Goal: Transaction & Acquisition: Purchase product/service

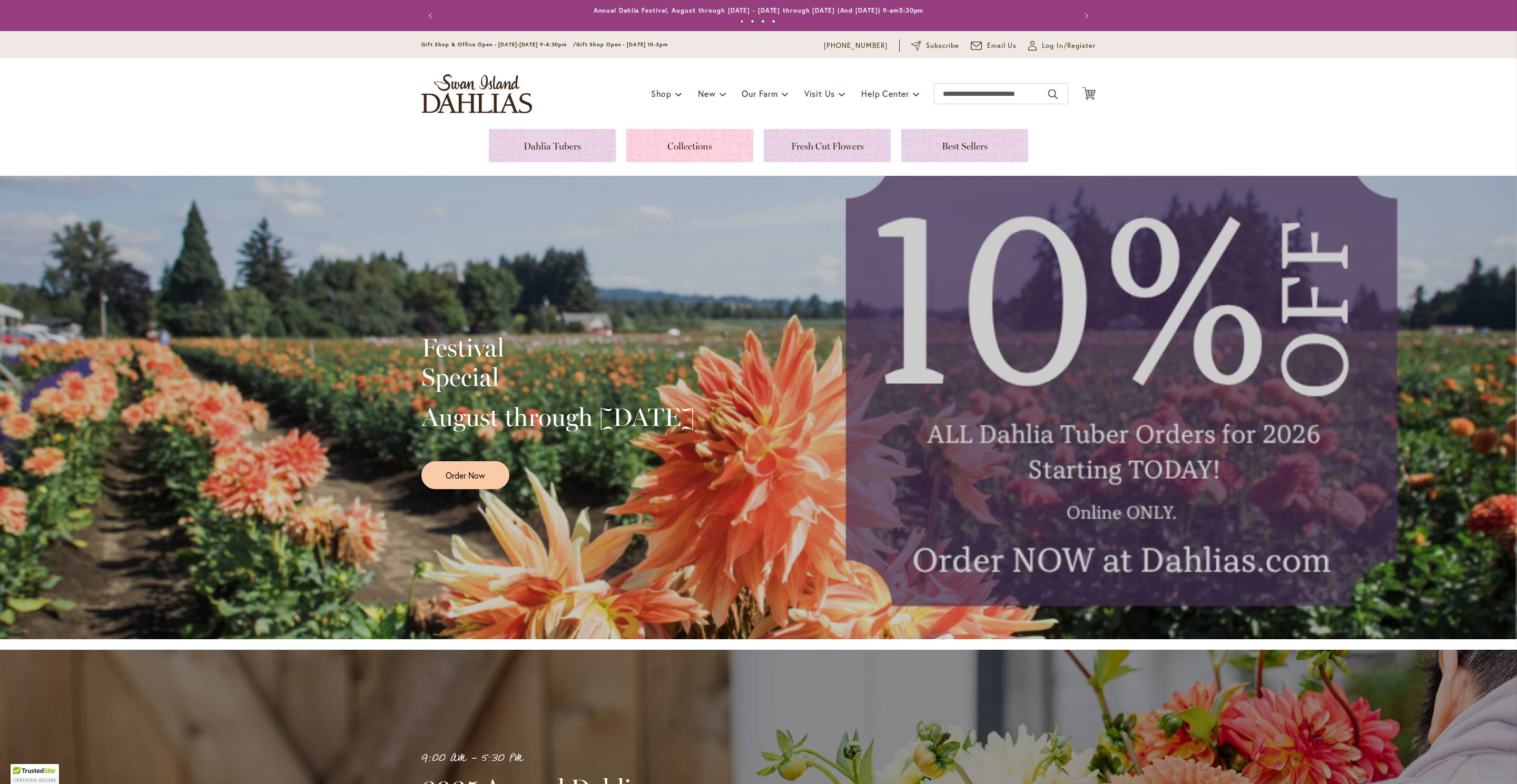
click at [717, 151] on link at bounding box center [690, 146] width 127 height 34
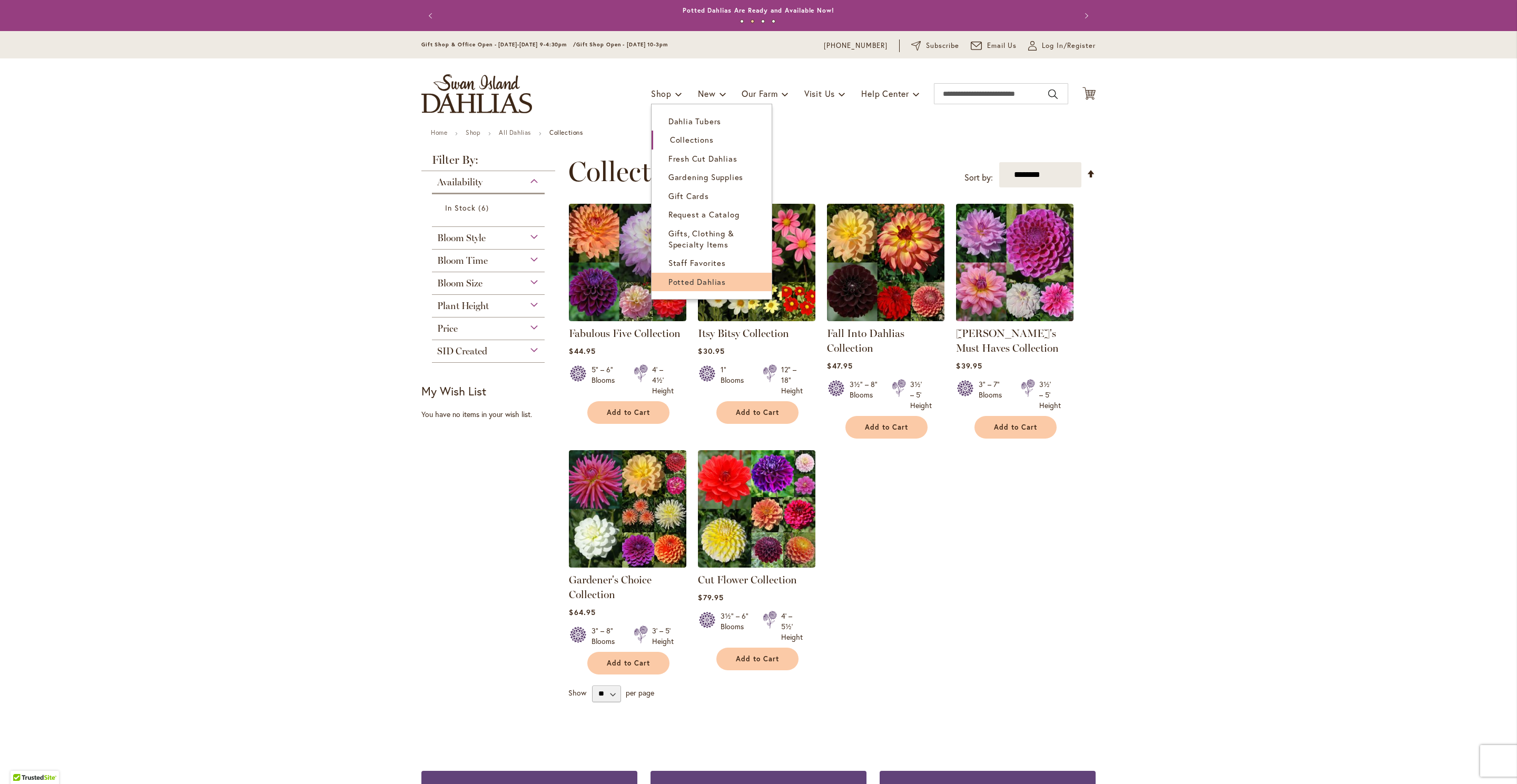
click at [677, 285] on span "Potted Dahlias" at bounding box center [697, 282] width 57 height 11
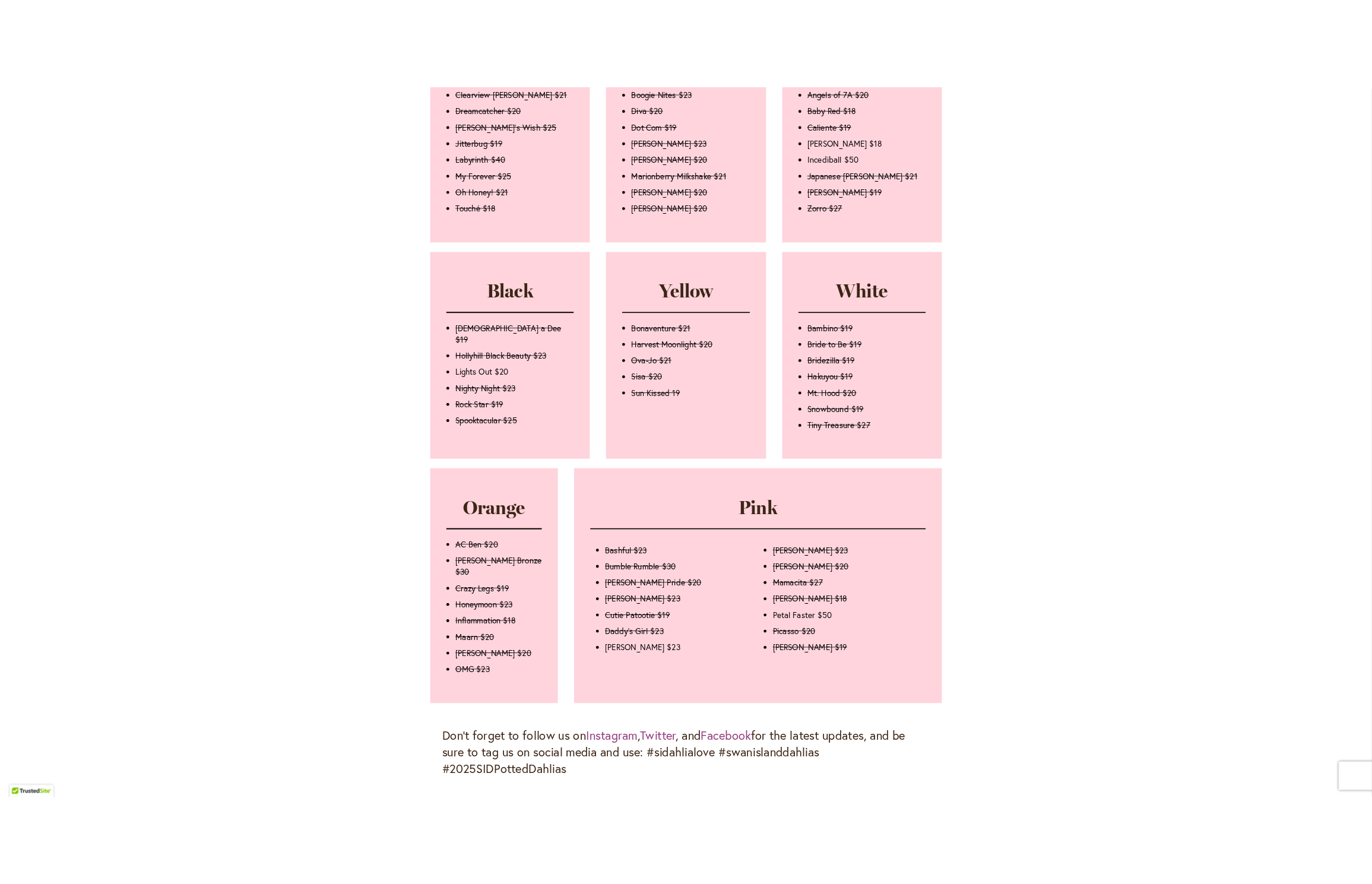
scroll to position [885, 0]
